Goal: Information Seeking & Learning: Learn about a topic

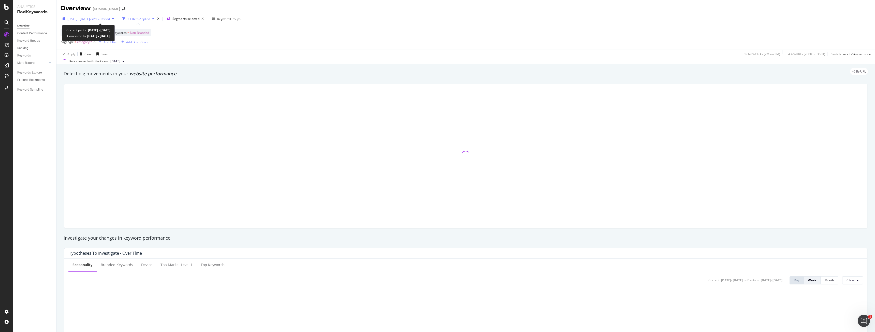
click at [90, 20] on span "[DATE] - [DATE]" at bounding box center [78, 19] width 22 height 4
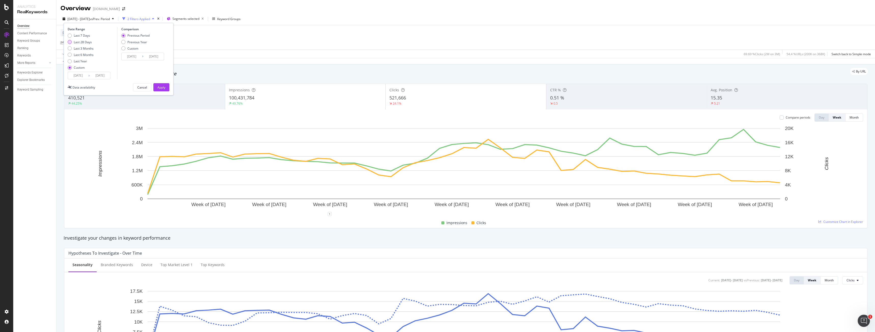
click at [85, 42] on div "Last 28 Days" at bounding box center [83, 42] width 18 height 4
type input "[DATE]"
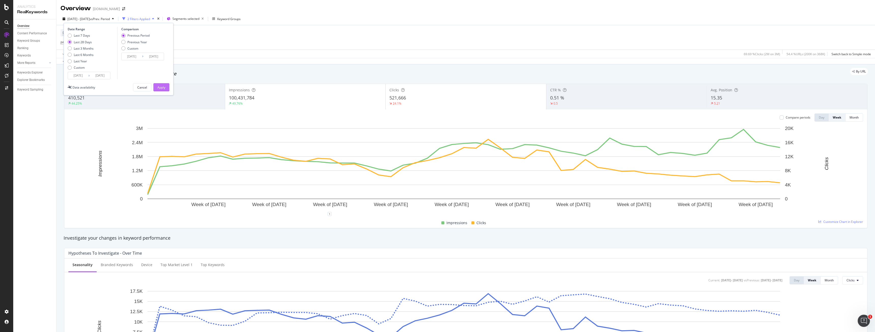
click at [163, 85] on div "Apply" at bounding box center [161, 87] width 8 height 4
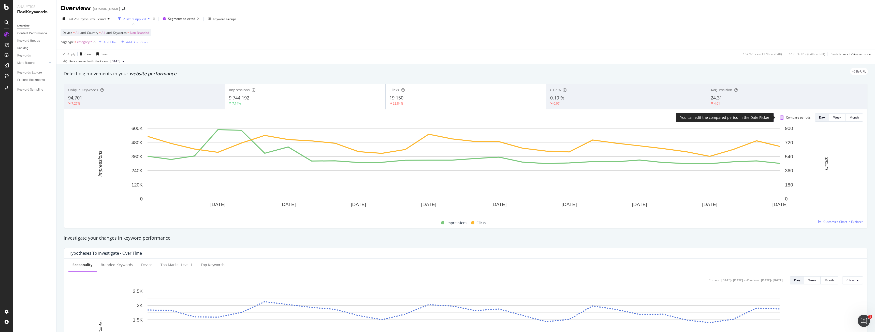
click at [780, 119] on div at bounding box center [782, 118] width 4 height 4
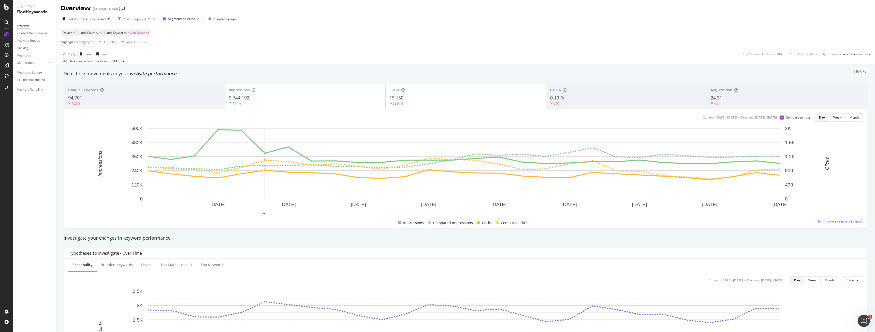
drag, startPoint x: 199, startPoint y: 190, endPoint x: 184, endPoint y: 197, distance: 16.3
click at [196, 192] on rect "A chart." at bounding box center [464, 163] width 633 height 71
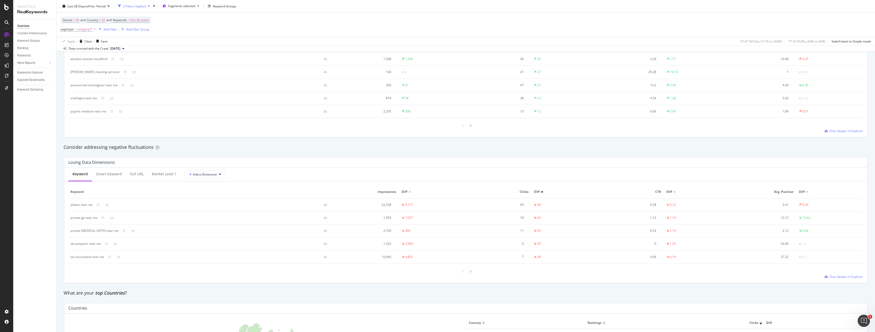
scroll to position [611, 0]
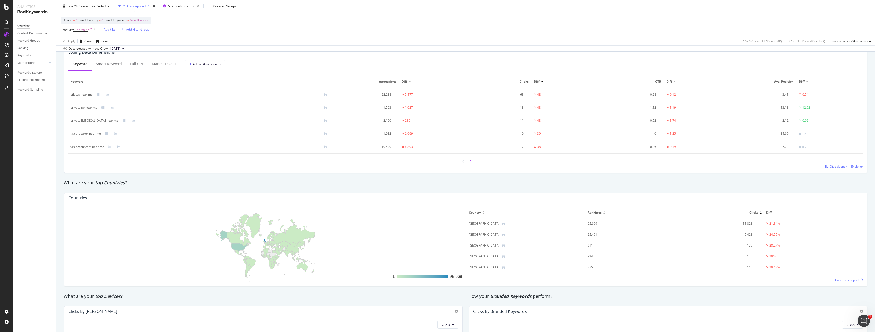
click at [470, 164] on div at bounding box center [470, 161] width 5 height 7
click at [463, 164] on div at bounding box center [463, 160] width 5 height 7
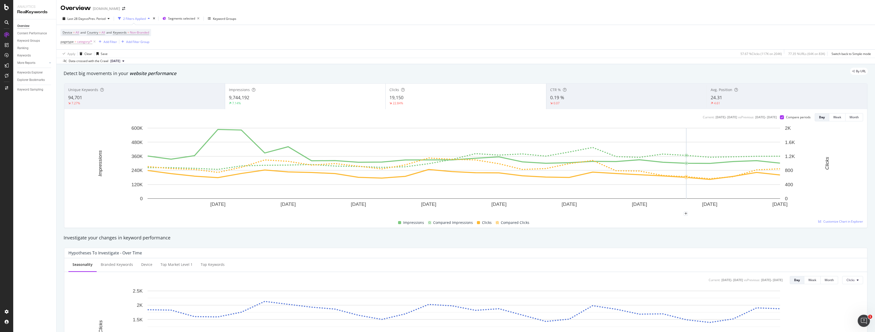
scroll to position [0, 0]
click at [188, 18] on span "Segments selected" at bounding box center [181, 19] width 27 height 4
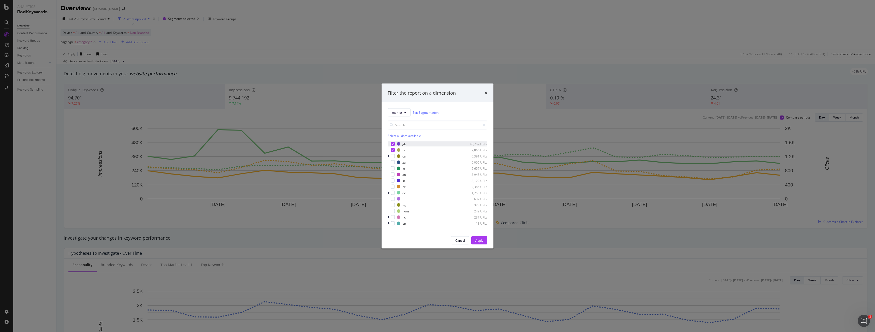
click at [391, 142] on div "modal" at bounding box center [393, 144] width 4 height 4
click at [483, 237] on div "Apply" at bounding box center [480, 241] width 8 height 8
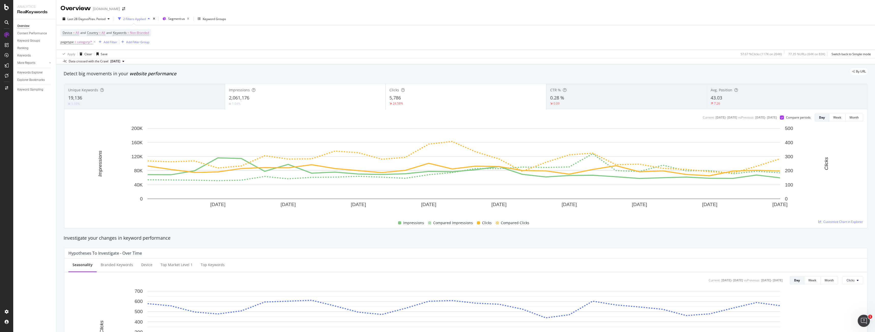
click at [337, 96] on div "2,061,176" at bounding box center [305, 98] width 153 height 7
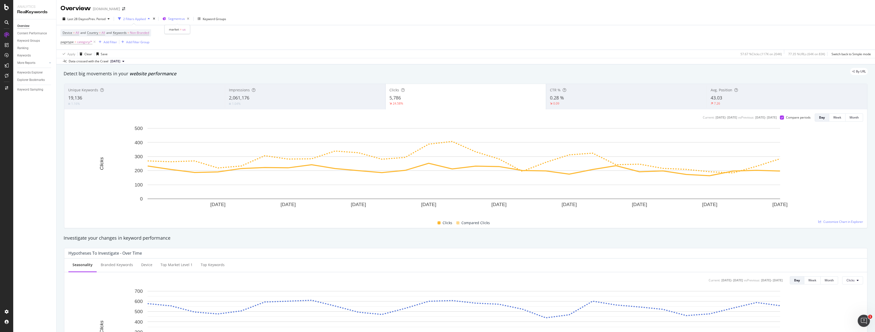
click at [182, 19] on span "Segment: us" at bounding box center [176, 19] width 17 height 4
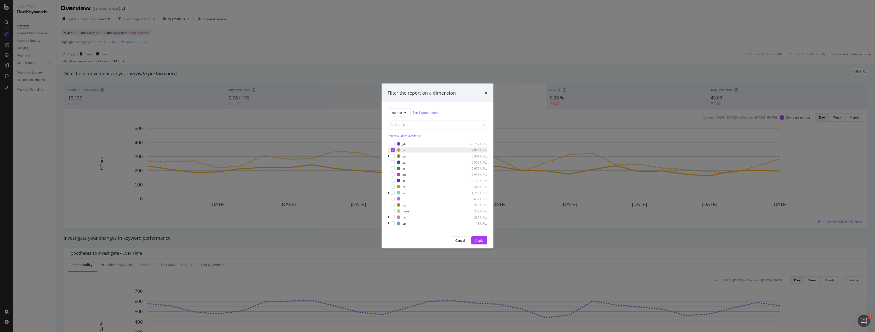
click at [394, 149] on div "modal" at bounding box center [393, 150] width 4 height 4
click at [392, 144] on div "modal" at bounding box center [393, 144] width 4 height 4
click at [477, 237] on div "Apply" at bounding box center [480, 241] width 8 height 8
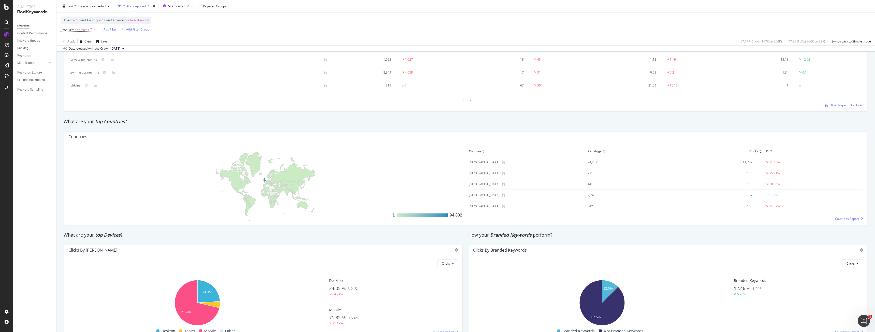
scroll to position [700, 0]
